Goal: Obtain resource: Download file/media

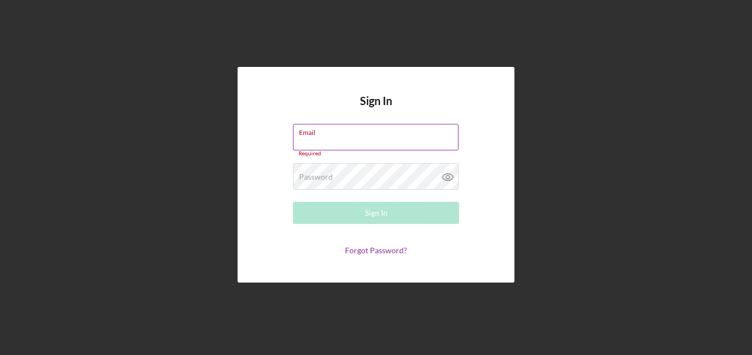
paste input "[EMAIL_ADDRESS][DOMAIN_NAME]"
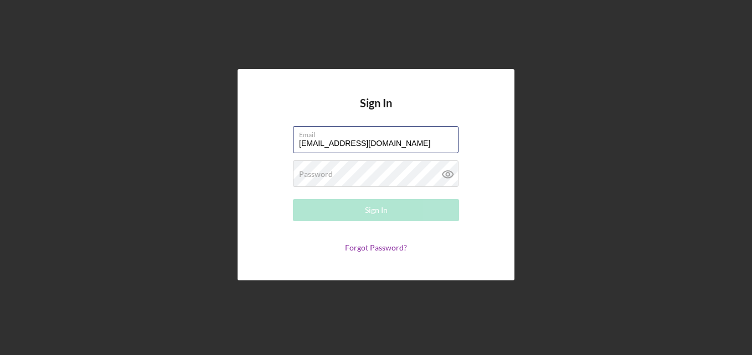
type input "[EMAIL_ADDRESS][DOMAIN_NAME]"
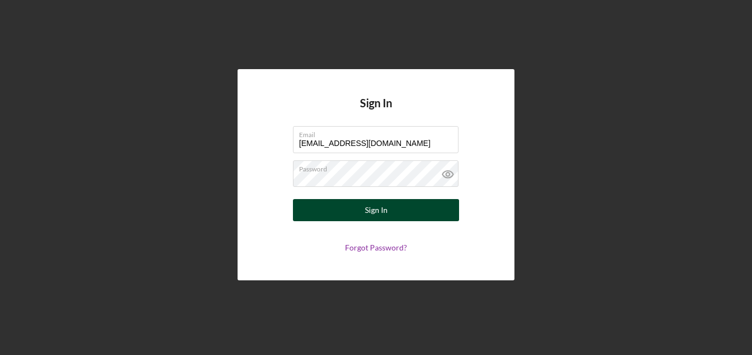
click at [381, 216] on div "Sign In" at bounding box center [376, 210] width 23 height 22
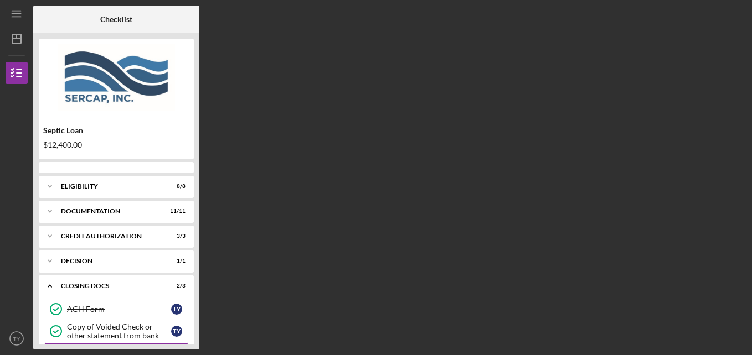
scroll to position [81, 0]
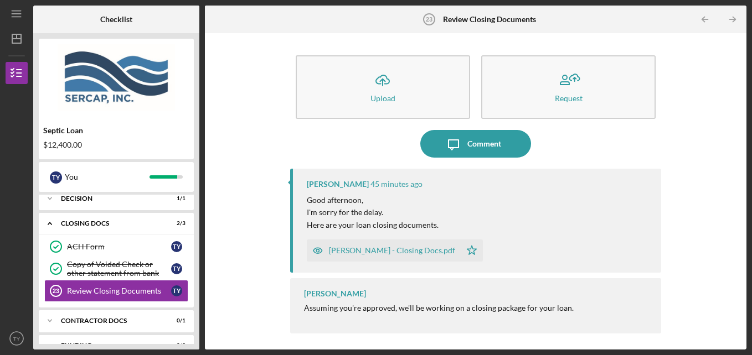
click at [353, 249] on div "[PERSON_NAME] - Closing Docs.pdf" at bounding box center [392, 250] width 126 height 9
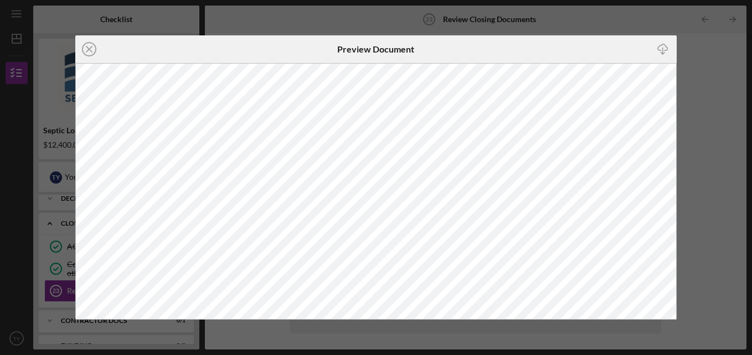
click at [710, 170] on div "Icon/Close Preview Document Icon/Download" at bounding box center [376, 177] width 752 height 355
